Goal: Information Seeking & Learning: Learn about a topic

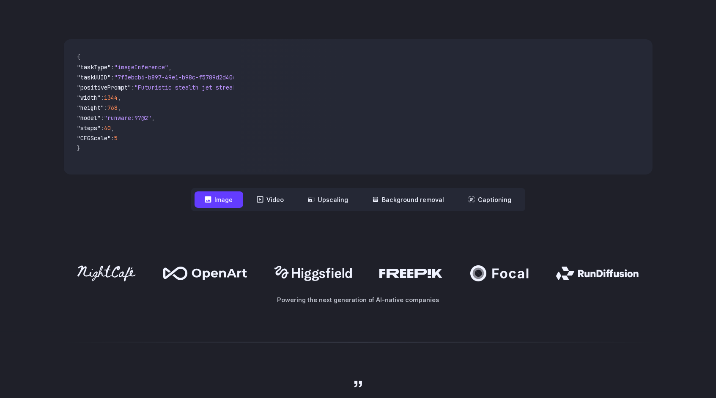
scroll to position [247, 0]
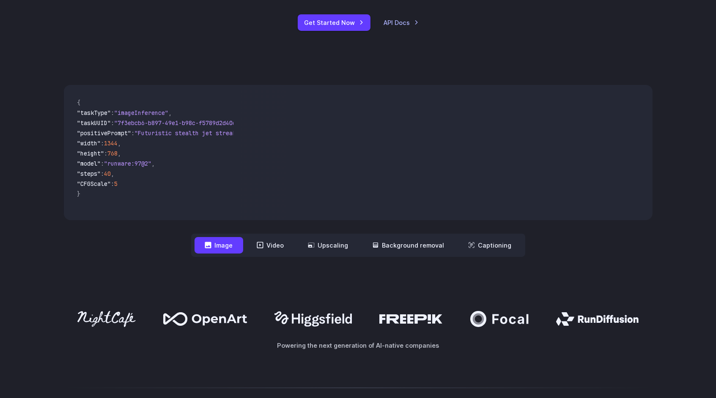
click at [192, 144] on span ""width" : 1344 ," at bounding box center [152, 144] width 150 height 10
click at [132, 115] on span ""imageInference"" at bounding box center [142, 113] width 54 height 8
drag, startPoint x: 132, startPoint y: 115, endPoint x: 161, endPoint y: 161, distance: 53.8
click at [161, 161] on code "{ "taskType" : "imageInference" , "taskUUID" : "7f3ebcb6-b897-49e1-b98c-f5789d2…" at bounding box center [152, 153] width 163 height 122
drag, startPoint x: 161, startPoint y: 161, endPoint x: 194, endPoint y: 195, distance: 47.5
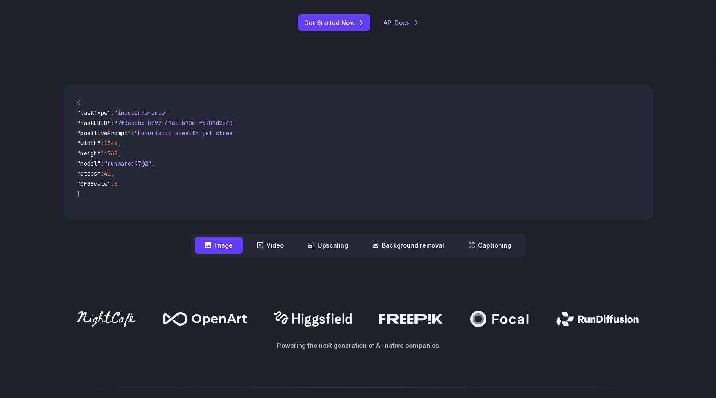
click at [194, 195] on span "}" at bounding box center [152, 195] width 150 height 10
click at [258, 249] on button "Video" at bounding box center [271, 245] width 48 height 16
click at [220, 248] on button "Image" at bounding box center [219, 245] width 49 height 16
click at [254, 253] on button "Video" at bounding box center [271, 245] width 48 height 16
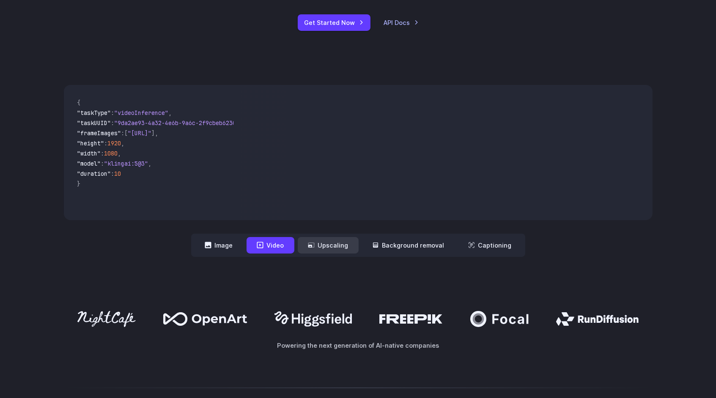
click at [314, 247] on icon at bounding box center [311, 245] width 6 height 5
click at [333, 246] on button "Upscaling" at bounding box center [328, 245] width 61 height 16
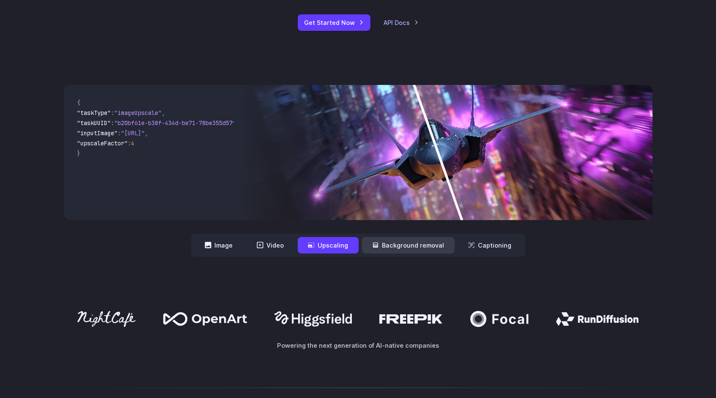
click at [397, 244] on button "Background removal" at bounding box center [408, 245] width 93 height 16
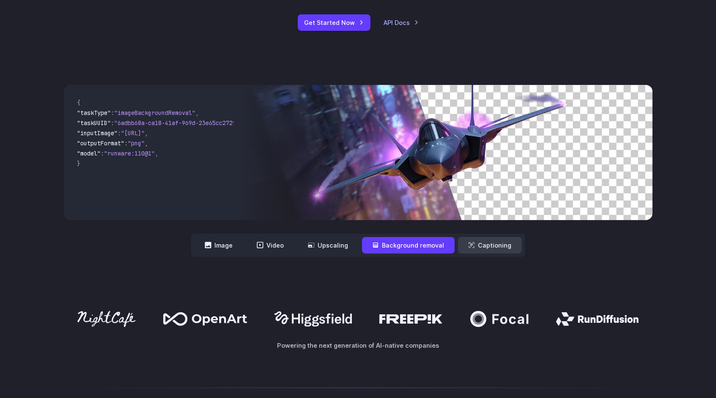
click at [469, 248] on icon at bounding box center [471, 245] width 7 height 7
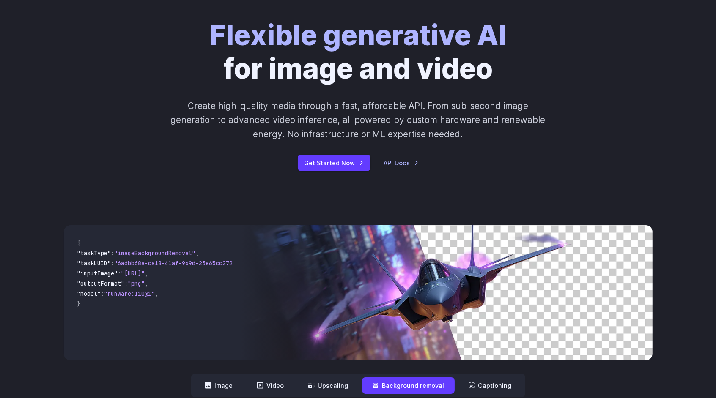
scroll to position [0, 0]
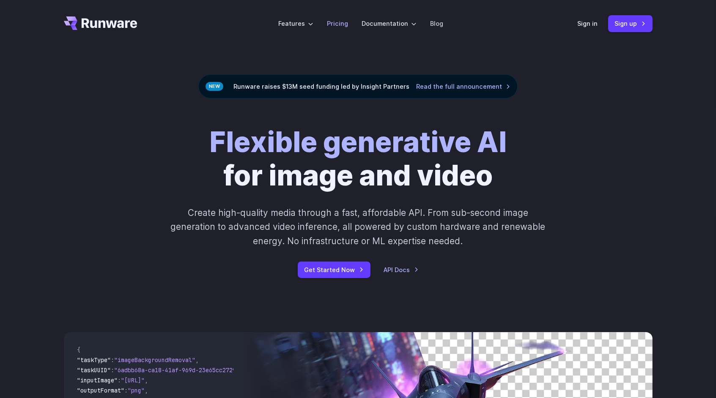
click at [340, 24] on link "Pricing" at bounding box center [337, 24] width 21 height 10
